Goal: Task Accomplishment & Management: Use online tool/utility

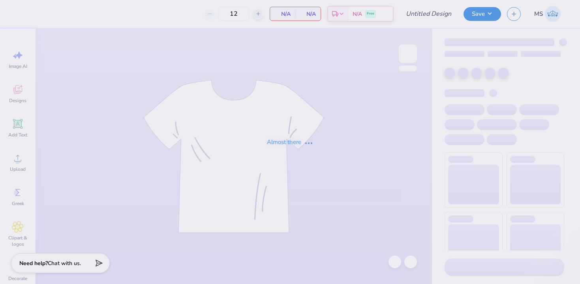
type input "royals moms day"
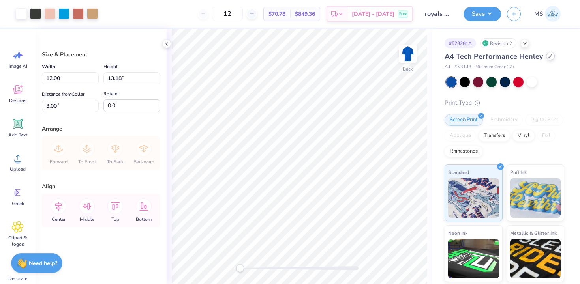
click at [549, 57] on icon at bounding box center [550, 55] width 3 height 3
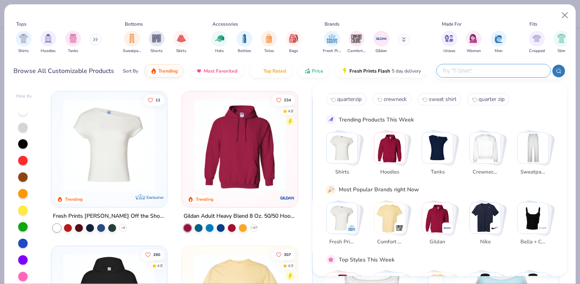
click at [510, 73] on input "text" at bounding box center [492, 70] width 103 height 9
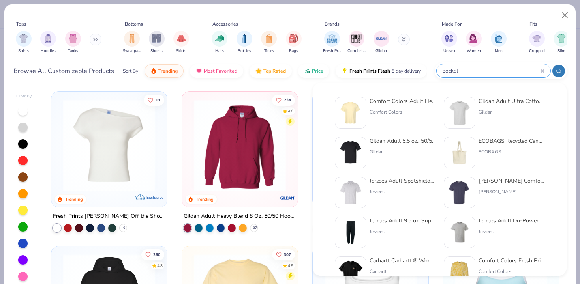
type input "pocket"
click at [415, 102] on div "Comfort Colors Adult Heavyweight RS Pocket T-Shirt" at bounding box center [402, 101] width 66 height 8
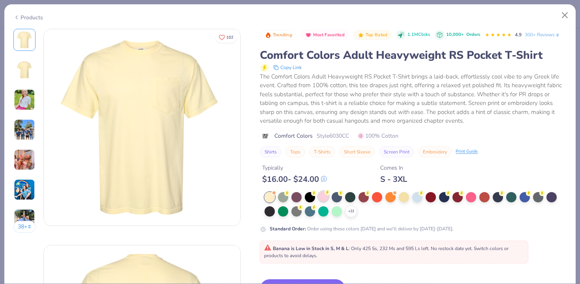
click at [321, 194] on div at bounding box center [323, 196] width 10 height 10
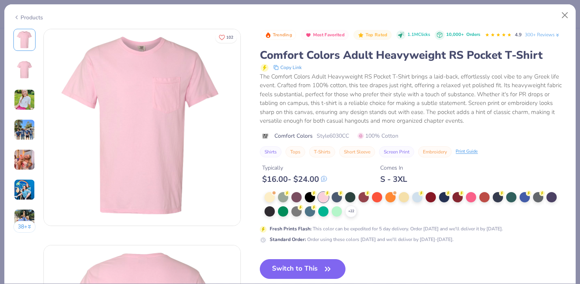
scroll to position [30, 0]
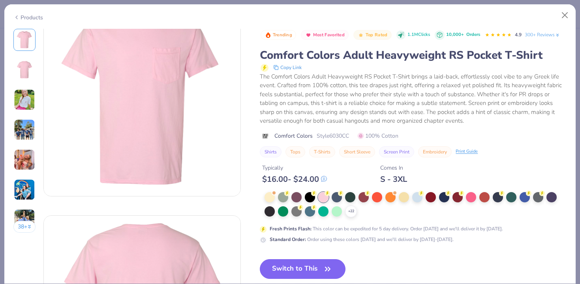
click at [320, 268] on button "Switch to This" at bounding box center [303, 269] width 86 height 20
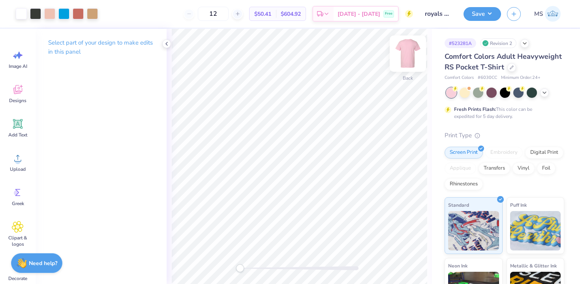
click at [408, 51] on img at bounding box center [408, 54] width 32 height 32
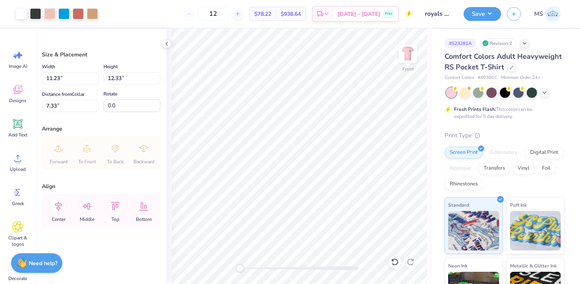
type input "3.00"
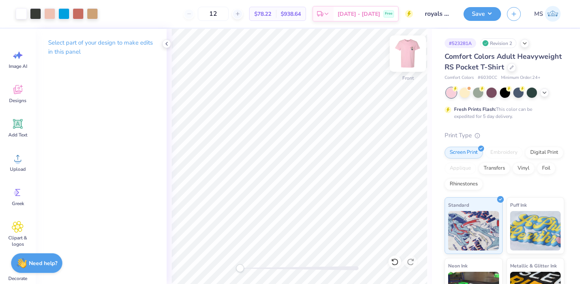
click at [411, 60] on img at bounding box center [408, 54] width 32 height 32
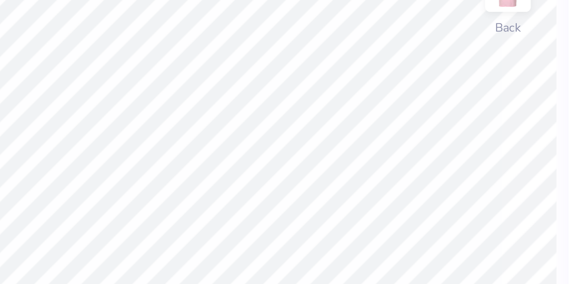
type input "3.49"
type input "2.67"
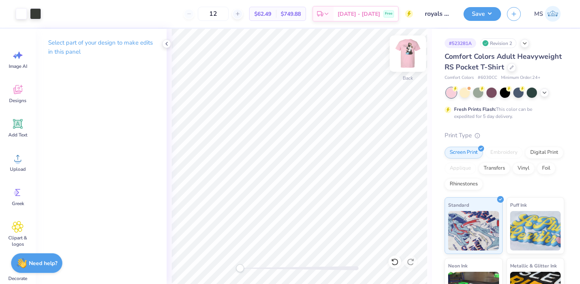
click at [406, 56] on img at bounding box center [408, 54] width 32 height 32
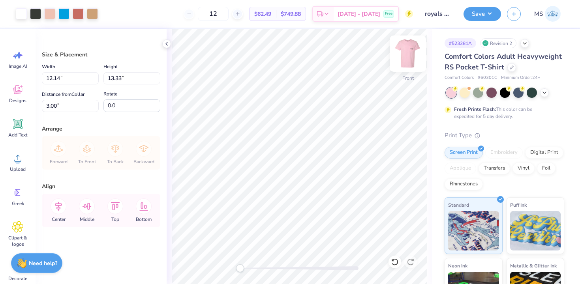
type input "12.14"
type input "13.33"
type input "13.00"
type input "14.28"
type input "3.00"
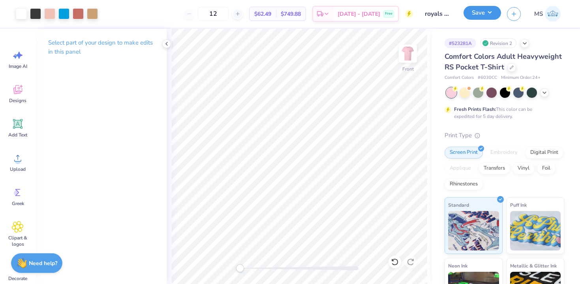
click at [470, 18] on button "Save" at bounding box center [481, 13] width 37 height 14
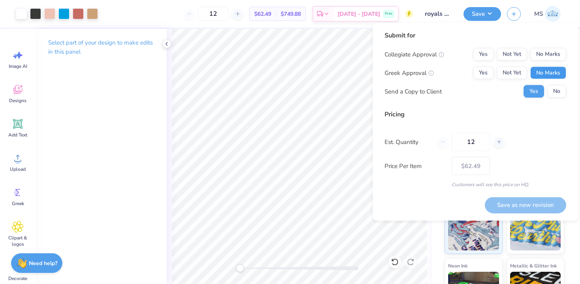
click at [542, 74] on button "No Marks" at bounding box center [548, 73] width 36 height 13
click at [543, 57] on button "No Marks" at bounding box center [548, 54] width 36 height 13
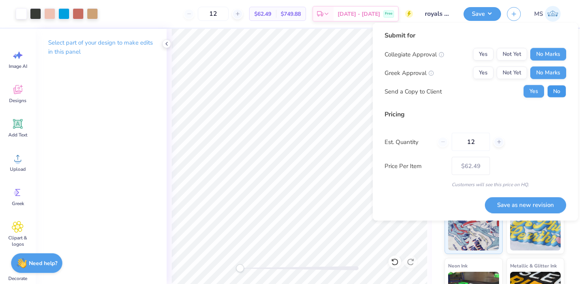
click at [556, 88] on button "No" at bounding box center [556, 91] width 19 height 13
click at [542, 206] on button "Save as new revision" at bounding box center [525, 205] width 81 height 16
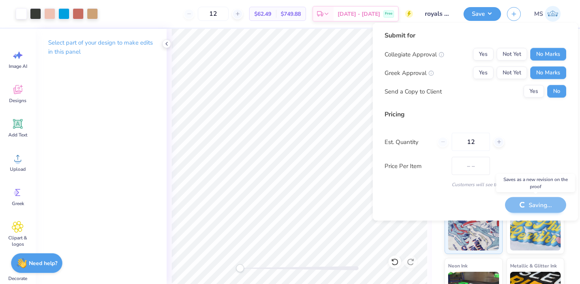
type input "$62.49"
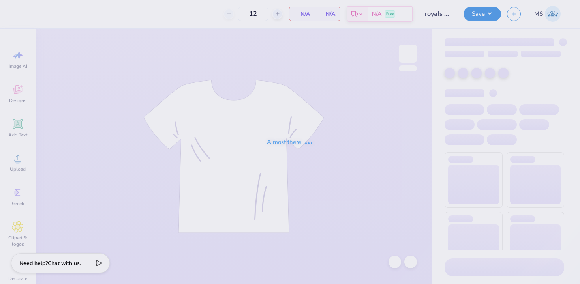
type input "royals moms day"
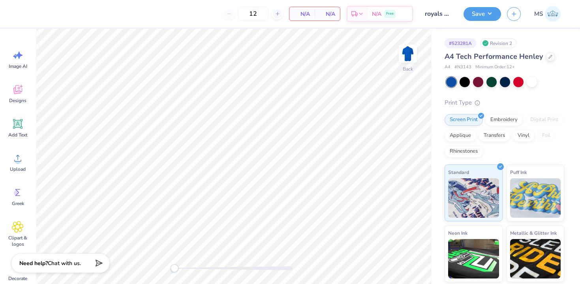
click at [548, 57] on icon at bounding box center [550, 57] width 4 height 4
